Goal: Register for event/course

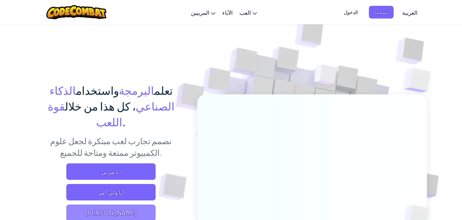
click at [122, 205] on span "[PERSON_NAME]" at bounding box center [110, 213] width 89 height 16
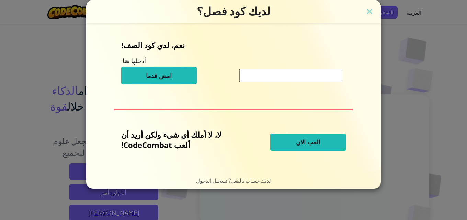
click at [291, 138] on button "العب الان" at bounding box center [309, 142] width 76 height 17
click at [291, 151] on button "العب الان" at bounding box center [309, 142] width 76 height 17
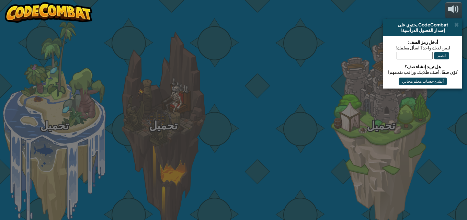
select select "ar"
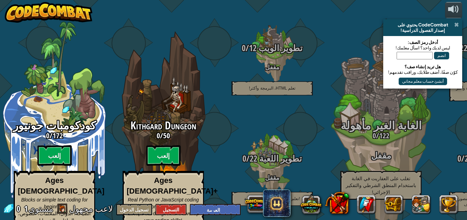
click at [455, 25] on span at bounding box center [457, 24] width 4 height 5
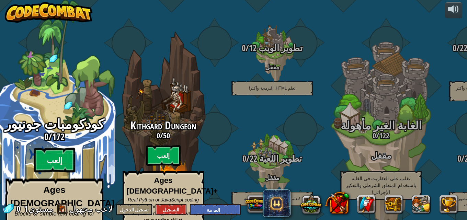
click at [66, 185] on strong "Ages [DEMOGRAPHIC_DATA]" at bounding box center [63, 196] width 104 height 23
select select "ar"
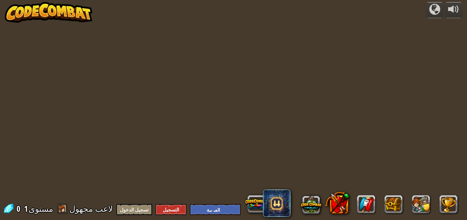
select select "ar"
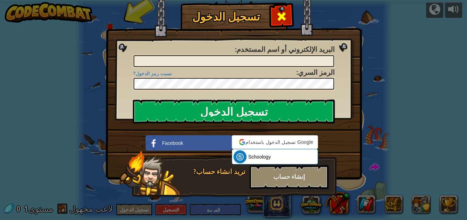
click at [279, 18] on span at bounding box center [281, 16] width 11 height 11
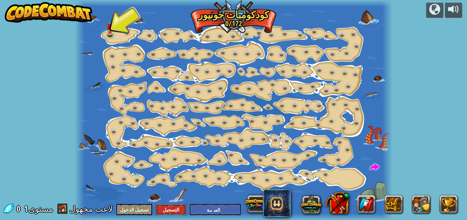
click at [157, 212] on button "التسجيل" at bounding box center [171, 209] width 31 height 11
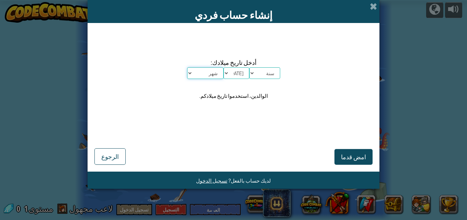
click at [195, 77] on select "شهر [DATE] فبراير مارس أبريل مايو يونيو يوليو أغسطس سبتمبر أكتوبر نوفمبر ديسمبر" at bounding box center [205, 73] width 36 height 12
select select "7"
click at [187, 67] on select "شهر [DATE] فبراير مارس أبريل مايو يونيو يوليو أغسطس سبتمبر أكتوبر نوفمبر ديسمبر" at bounding box center [205, 73] width 36 height 12
click at [230, 76] on select "[DATE] 1 2 3 4 5 6 7 8 9 10 11 12 13 14 15 16 17 18 19 20 21 22 23 24 25 26 27 …" at bounding box center [237, 73] width 26 height 12
select select "11"
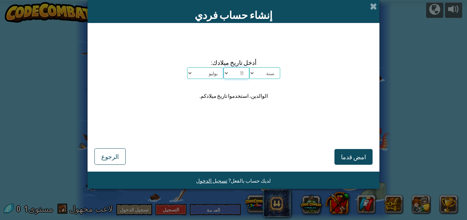
click at [224, 67] on select "[DATE] 1 2 3 4 5 6 7 8 9 10 11 12 13 14 15 16 17 18 19 20 21 22 23 24 25 26 27 …" at bounding box center [237, 73] width 26 height 12
click at [261, 74] on select "سنة 2025 2024 2023 2022 2021 2020 2019 2018 2017 2016 2015 2014 2013 2012 2011 …" at bounding box center [265, 73] width 31 height 12
select select "2010"
click at [250, 67] on select "سنة 2025 2024 2023 2022 2021 2020 2019 2018 2017 2016 2015 2014 2013 2012 2011 …" at bounding box center [265, 73] width 31 height 12
click at [348, 151] on button "امض قدما" at bounding box center [354, 157] width 38 height 16
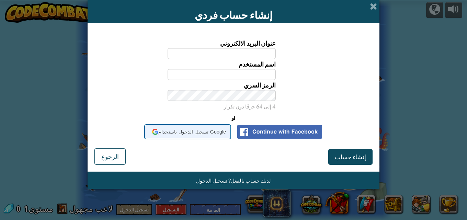
click at [227, 133] on span "تسجيل الدخول باستخدام Google" at bounding box center [192, 132] width 68 height 10
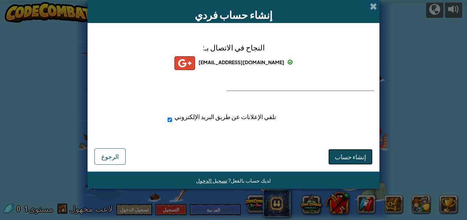
click at [361, 155] on span "إنشاء حساب" at bounding box center [350, 157] width 31 height 8
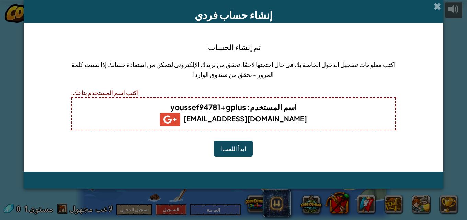
click at [284, 110] on span "اسم المستخدم" at bounding box center [273, 107] width 47 height 10
click at [215, 111] on b "اسم المستخدم : youssef94781+gplus" at bounding box center [233, 107] width 126 height 10
click at [207, 112] on b "اسم المستخدم : youssef94781+gplus" at bounding box center [233, 107] width 126 height 10
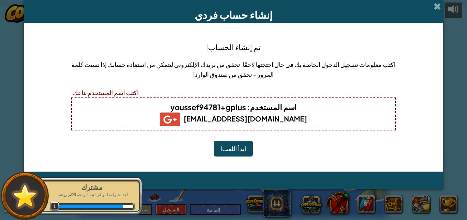
click at [279, 109] on span "اسم المستخدم" at bounding box center [273, 107] width 47 height 10
click at [235, 109] on b "اسم المستخدم : youssef94781+gplus" at bounding box center [233, 107] width 126 height 10
click at [242, 113] on h5 "[EMAIL_ADDRESS][DOMAIN_NAME]" at bounding box center [234, 120] width 310 height 14
click at [241, 106] on b "اسم المستخدم : youssef94781+gplus" at bounding box center [233, 107] width 126 height 10
click at [103, 92] on div "اكتب اسم المستخدم بتاعك:" at bounding box center [233, 93] width 325 height 10
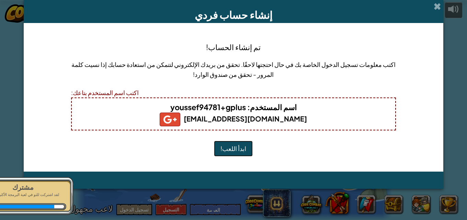
click at [239, 149] on button "ابدأ اللعب!" at bounding box center [233, 149] width 39 height 16
